Goal: Information Seeking & Learning: Learn about a topic

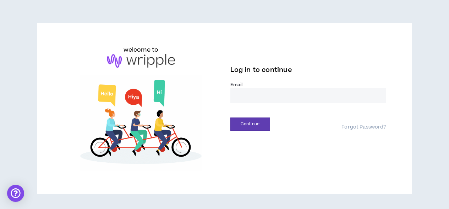
click at [243, 96] on input "email" at bounding box center [309, 95] width 156 height 15
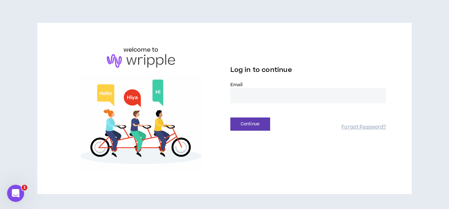
type input "**********"
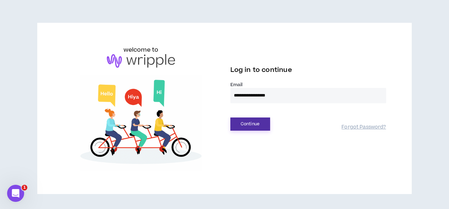
click at [249, 123] on button "Continue" at bounding box center [251, 123] width 40 height 13
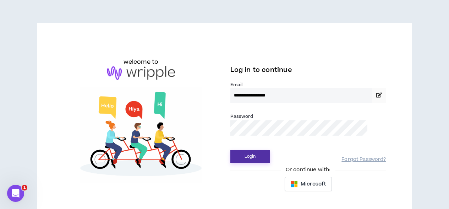
click at [249, 156] on button "Login" at bounding box center [251, 156] width 40 height 13
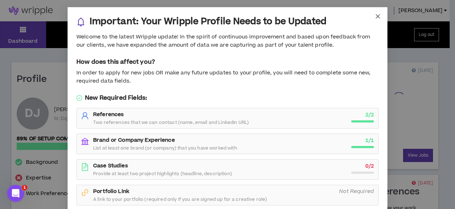
click at [377, 14] on icon "close" at bounding box center [378, 17] width 6 height 6
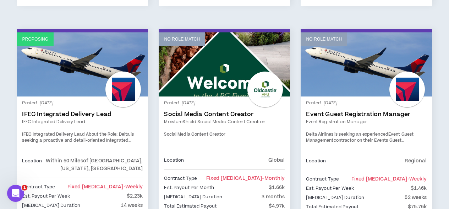
scroll to position [665, 0]
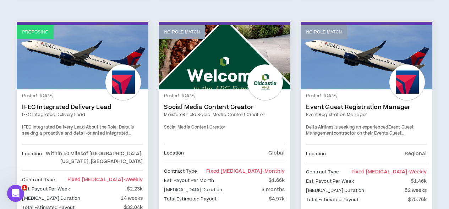
click at [76, 103] on link "IFEC Integrated Delivery Lead" at bounding box center [82, 106] width 121 height 7
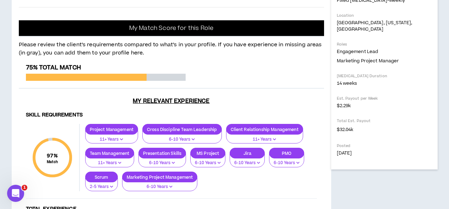
scroll to position [196, 0]
